Goal: Download file/media

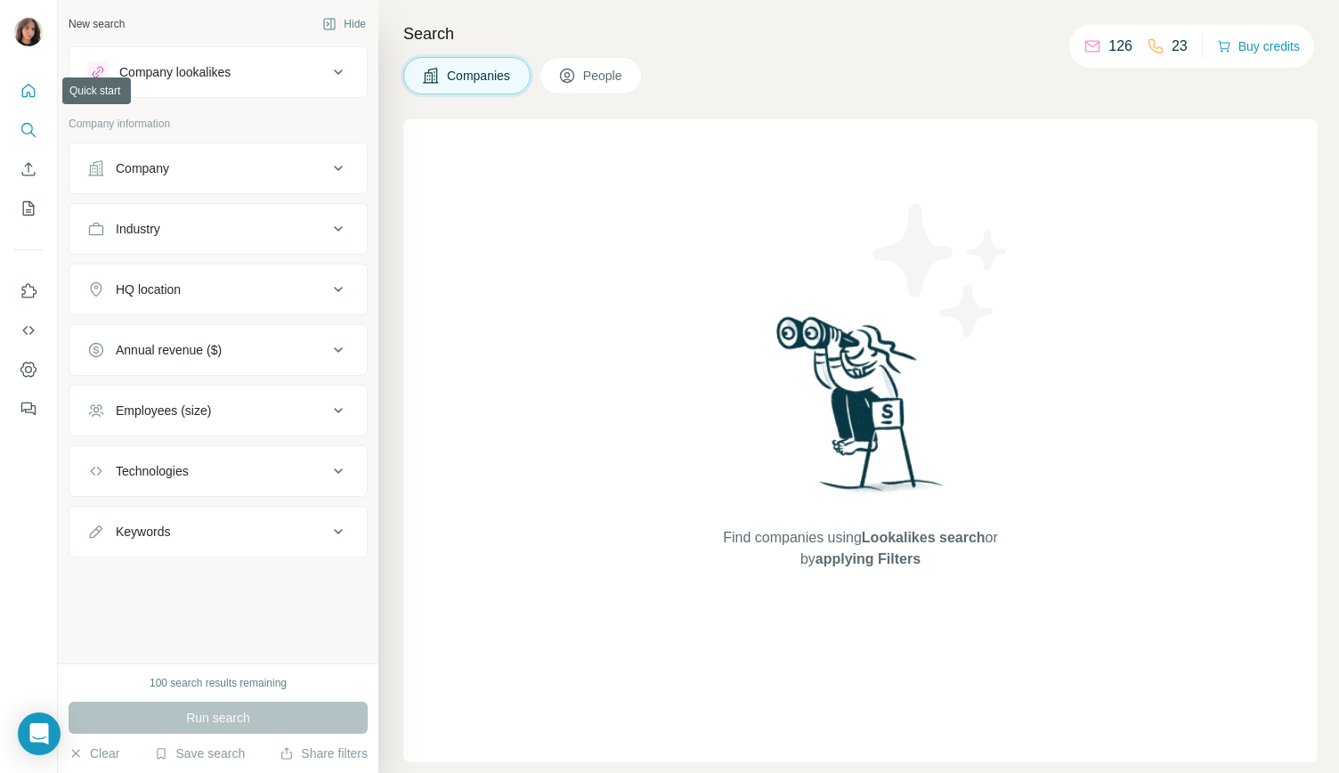
click at [25, 95] on icon "Quick start" at bounding box center [29, 91] width 18 height 18
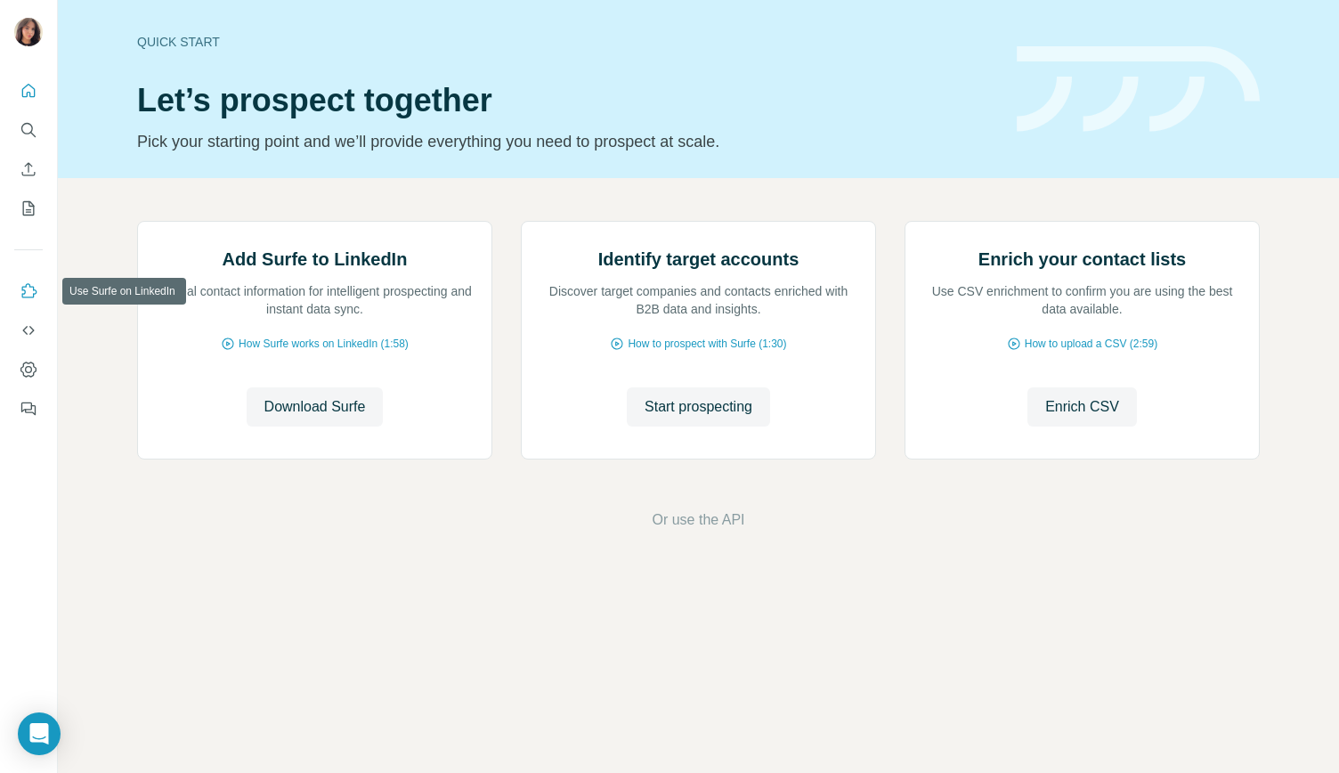
click at [31, 282] on icon "Use Surfe on LinkedIn" at bounding box center [29, 291] width 18 height 18
click at [28, 288] on icon "Use Surfe on LinkedIn" at bounding box center [29, 291] width 18 height 18
click at [260, 426] on button "Download Surfe" at bounding box center [315, 406] width 137 height 39
